Goal: Task Accomplishment & Management: Manage account settings

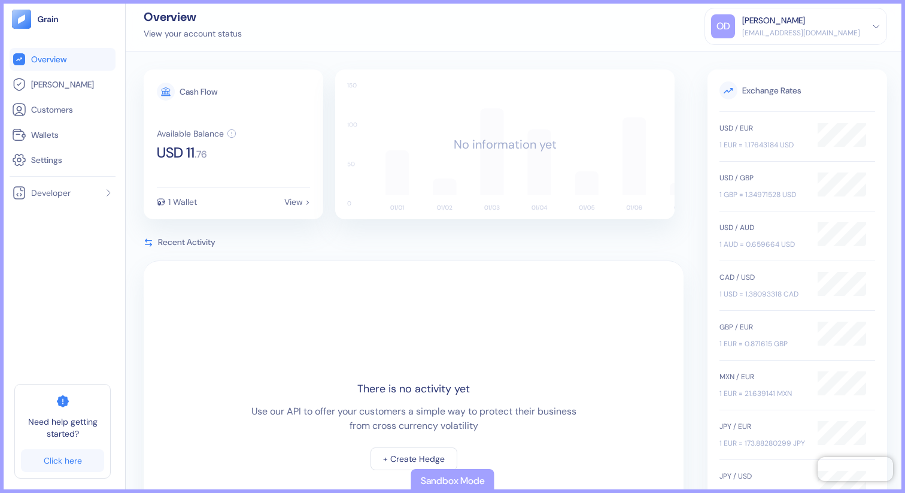
click at [838, 31] on div "[EMAIL_ADDRESS][DOMAIN_NAME]" at bounding box center [802, 33] width 118 height 11
click at [807, 59] on div "Sign Out" at bounding box center [795, 56] width 169 height 20
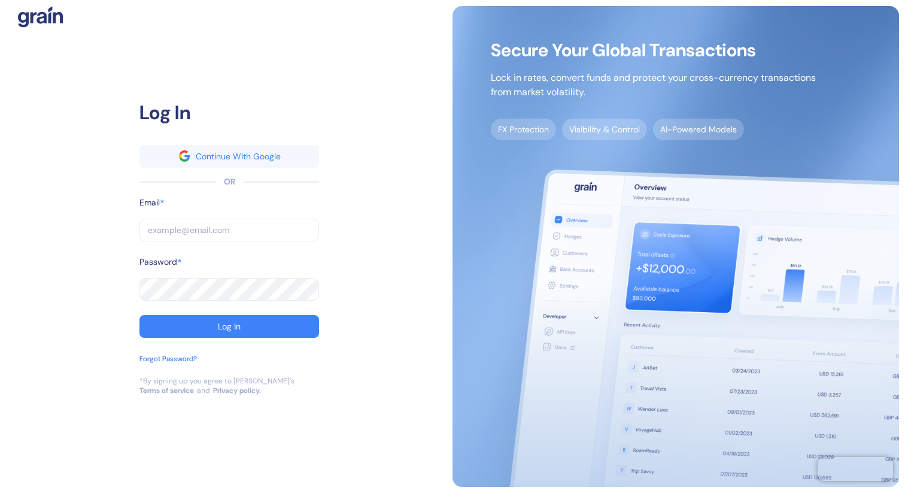
click at [253, 226] on input "text" at bounding box center [230, 230] width 180 height 23
type input "g"
type input "gr"
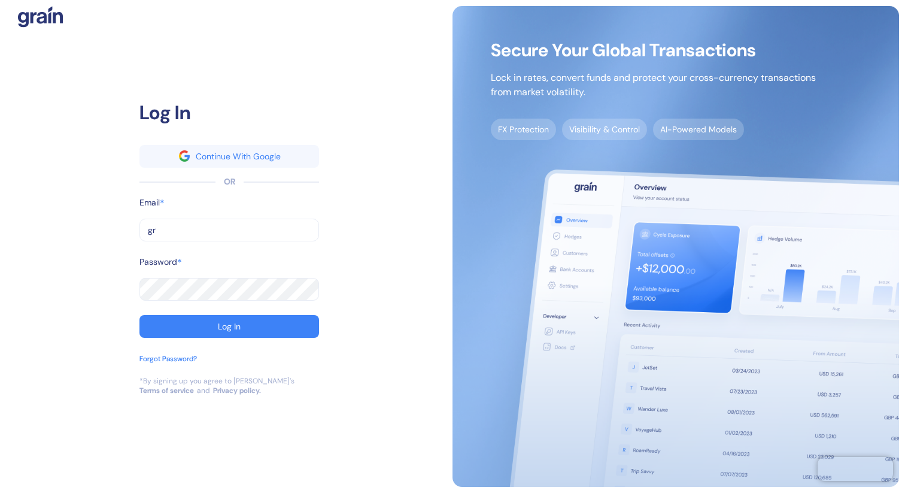
type input "gra"
type input "grai"
type input "grain"
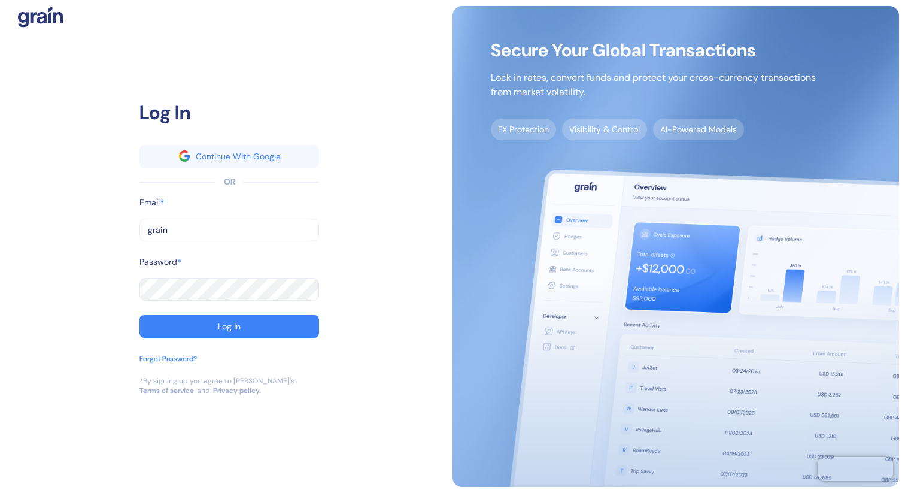
type input "grain"
type input "[EMAIL_ADDRESS][DOMAIN_NAME]"
